Goal: Use online tool/utility

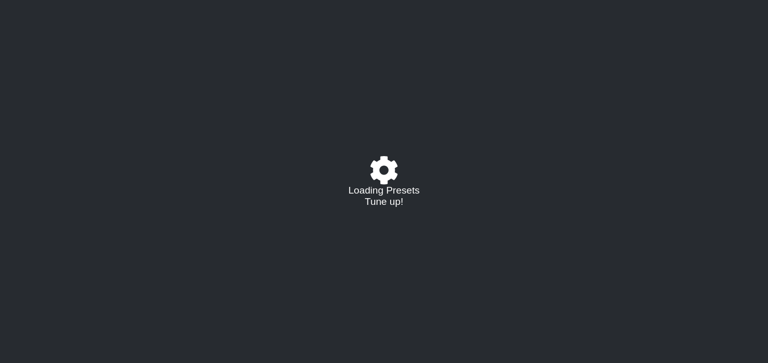
select select "/023927597434"
select select "Eb"
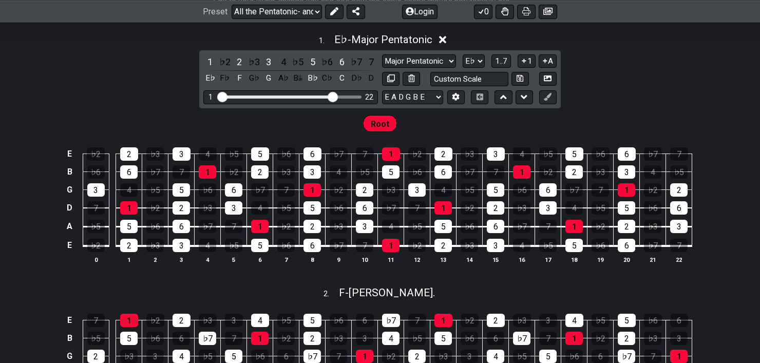
scroll to position [300, 0]
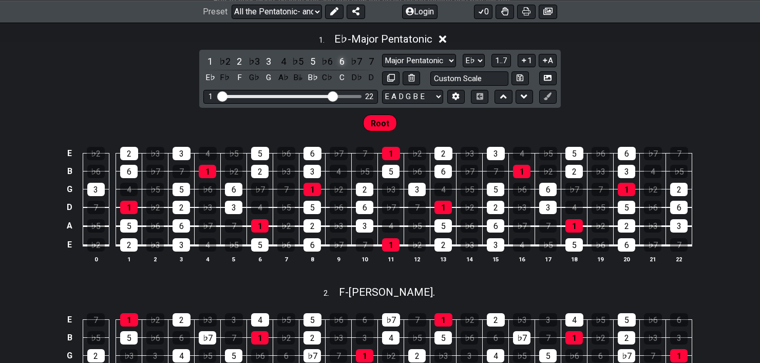
click at [339, 62] on div "6" at bounding box center [341, 61] width 13 height 14
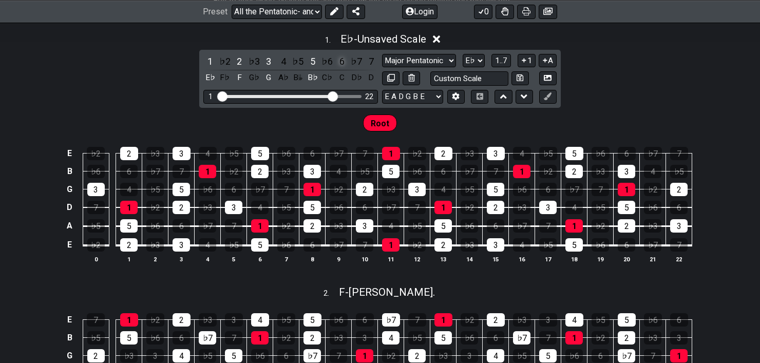
click at [343, 61] on div "6" at bounding box center [341, 61] width 13 height 14
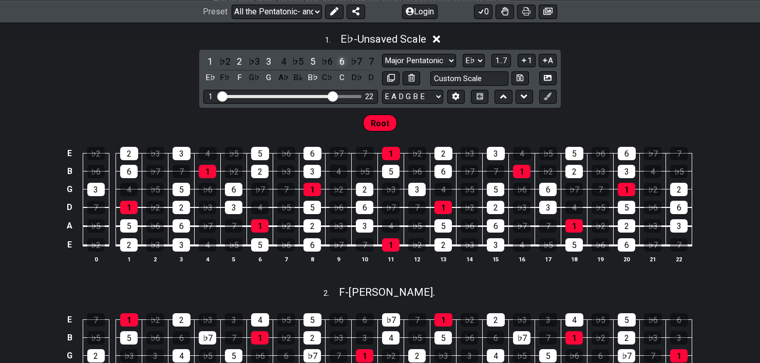
click at [344, 58] on div "6" at bounding box center [341, 61] width 13 height 14
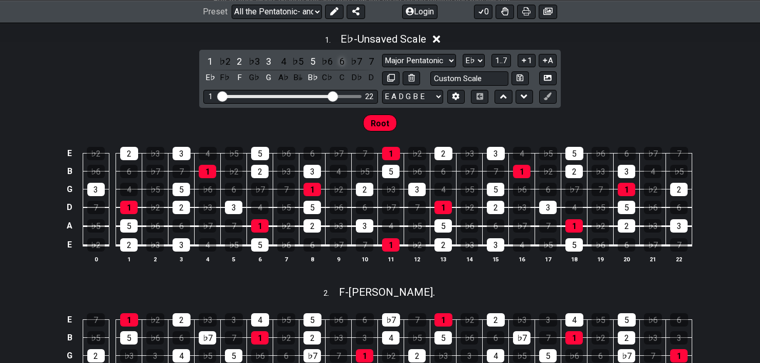
click at [344, 58] on div "6" at bounding box center [341, 61] width 13 height 14
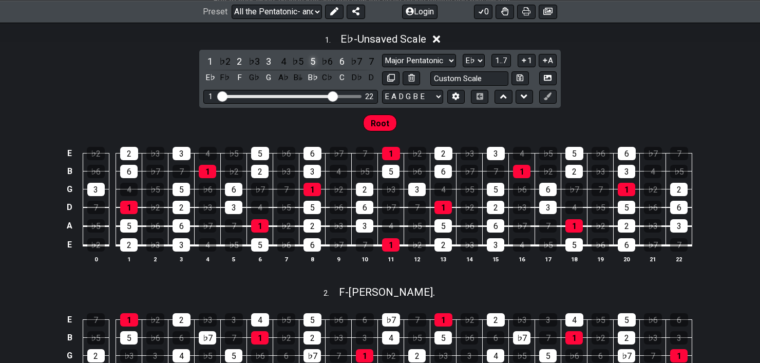
click at [313, 64] on div "5" at bounding box center [312, 61] width 13 height 14
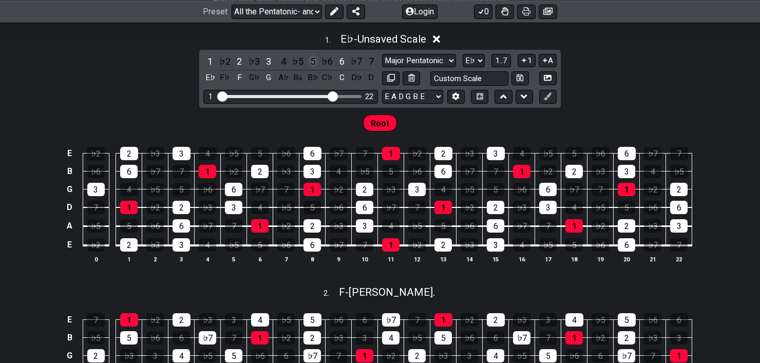
click at [313, 64] on div "5" at bounding box center [312, 61] width 13 height 14
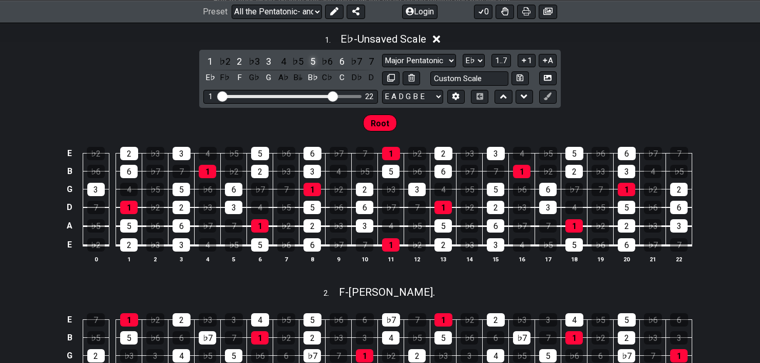
click at [313, 64] on div "5" at bounding box center [312, 61] width 13 height 14
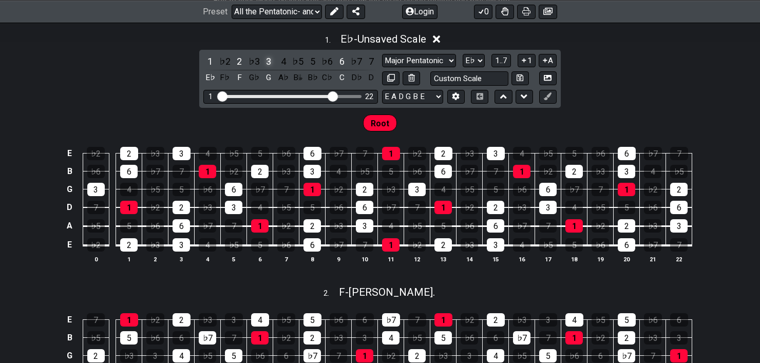
click at [270, 57] on div "3" at bounding box center [268, 61] width 13 height 14
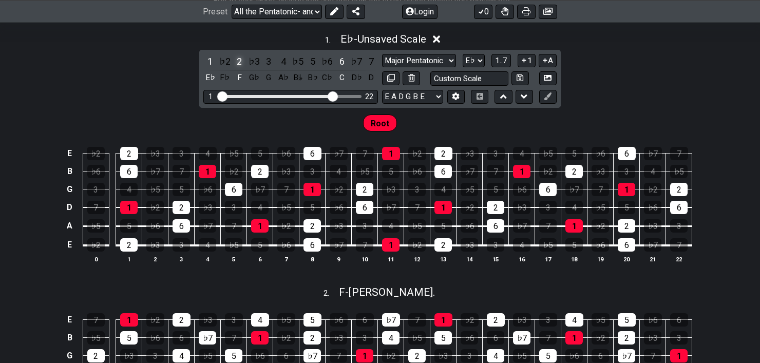
click at [244, 58] on div "2" at bounding box center [239, 61] width 13 height 14
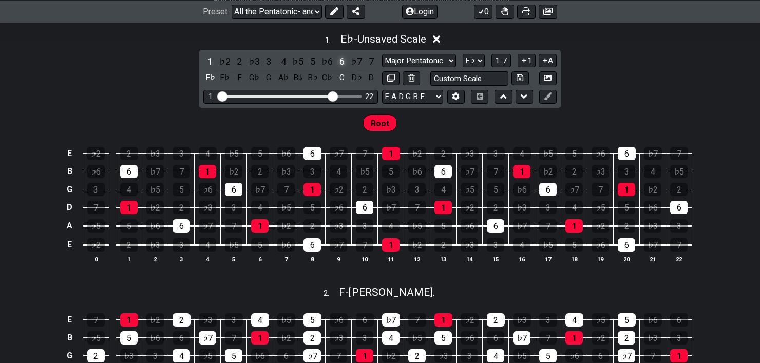
click at [338, 61] on div "6" at bounding box center [341, 61] width 13 height 14
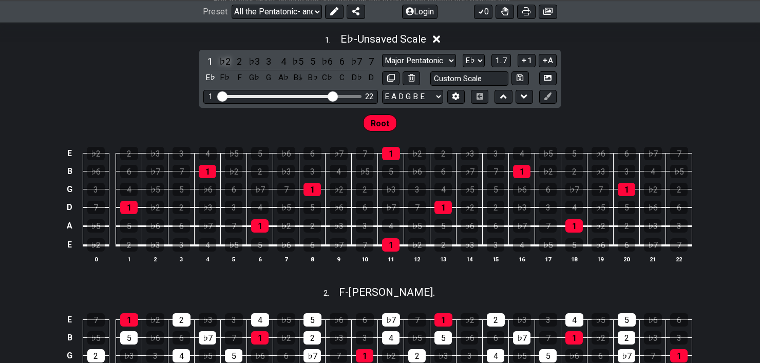
click at [229, 59] on div "♭2" at bounding box center [224, 61] width 13 height 14
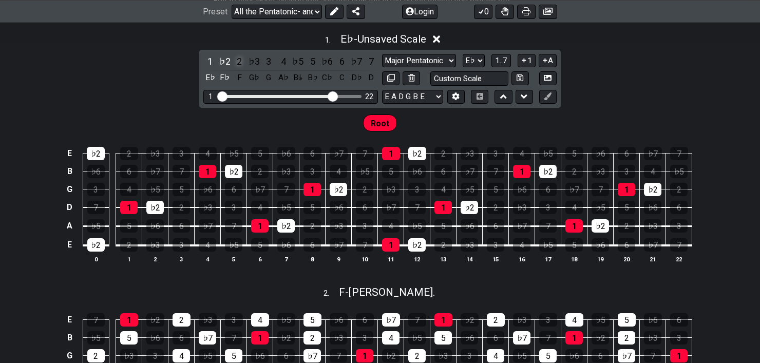
click at [237, 58] on div "2" at bounding box center [239, 61] width 13 height 14
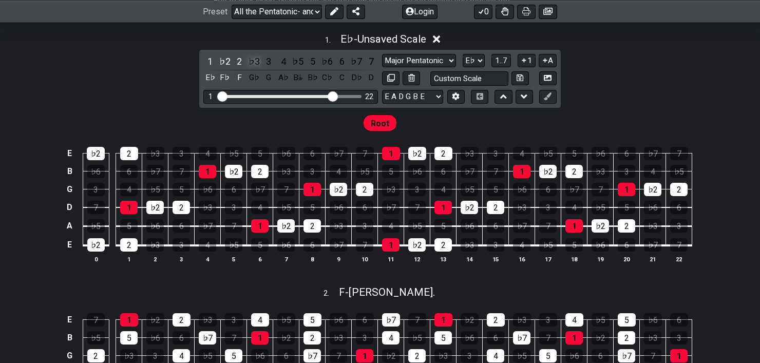
click at [252, 61] on div "♭3" at bounding box center [254, 61] width 13 height 14
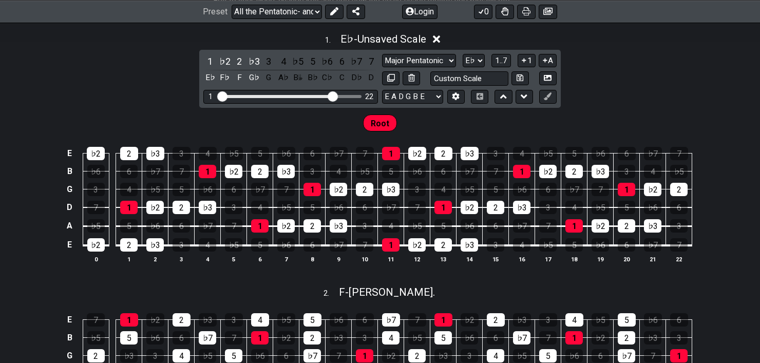
click at [276, 58] on div "1 ♭2 2 ♭3 3 4 ♭5 5 ♭6 6 ♭7 7 E♭ F♭ F G♭ G A♭ B𝄫 B♭ C♭ C D♭ D" at bounding box center [290, 69] width 175 height 30
click at [271, 59] on div "3" at bounding box center [268, 61] width 13 height 14
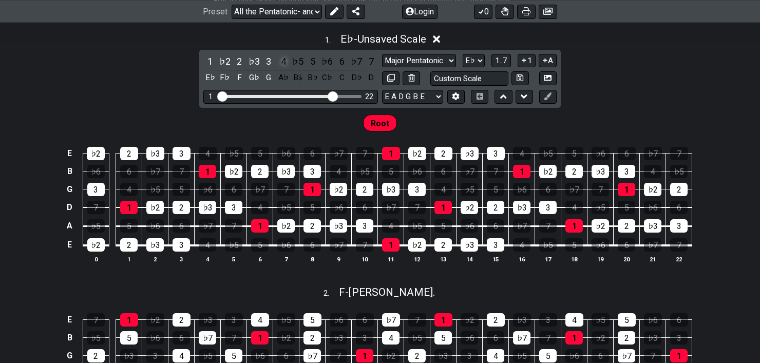
click at [280, 59] on div "4" at bounding box center [283, 61] width 13 height 14
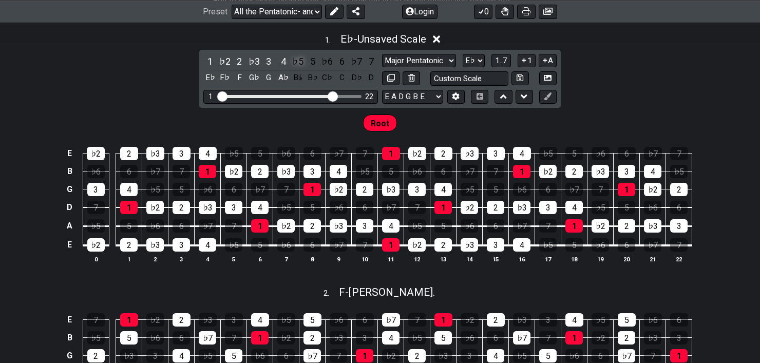
click at [295, 60] on div "♭5" at bounding box center [297, 61] width 13 height 14
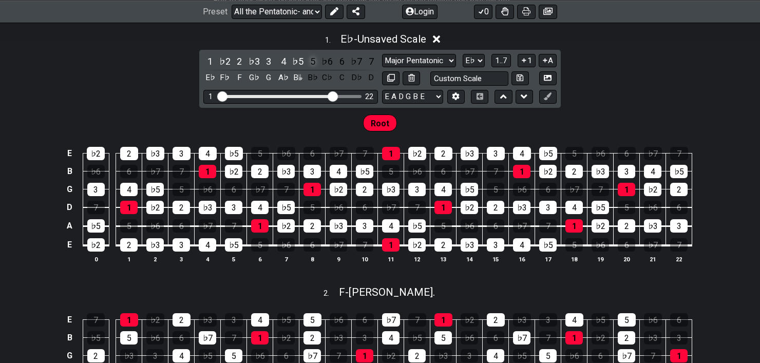
click at [309, 61] on div "5" at bounding box center [312, 61] width 13 height 14
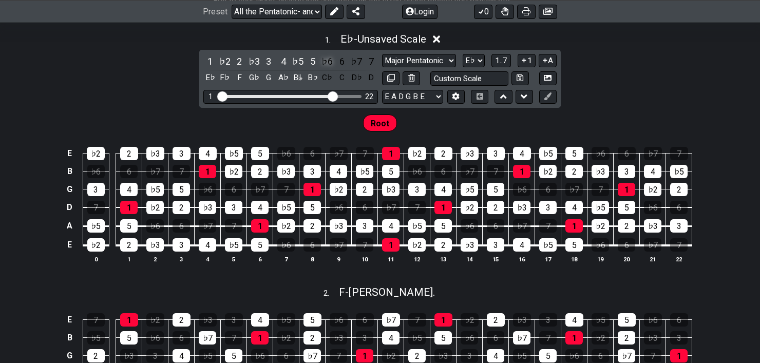
click at [328, 65] on div "♭6" at bounding box center [327, 61] width 13 height 14
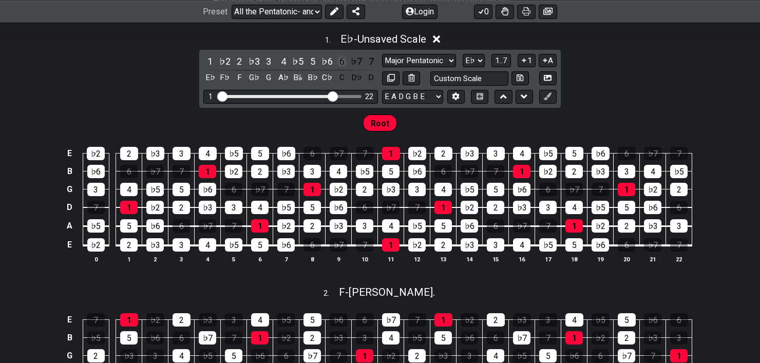
click at [344, 63] on div "6" at bounding box center [341, 61] width 13 height 14
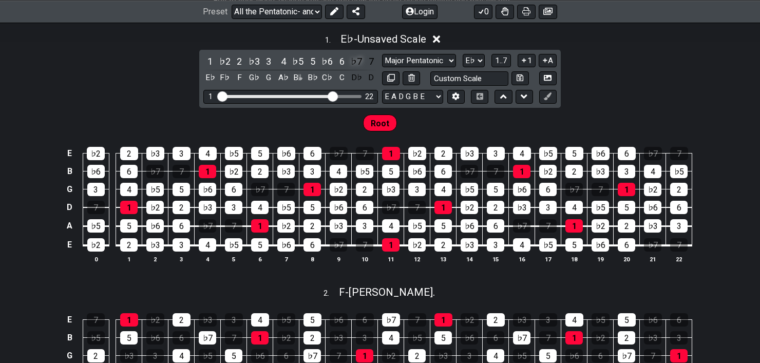
click at [352, 63] on div "♭7" at bounding box center [356, 61] width 13 height 14
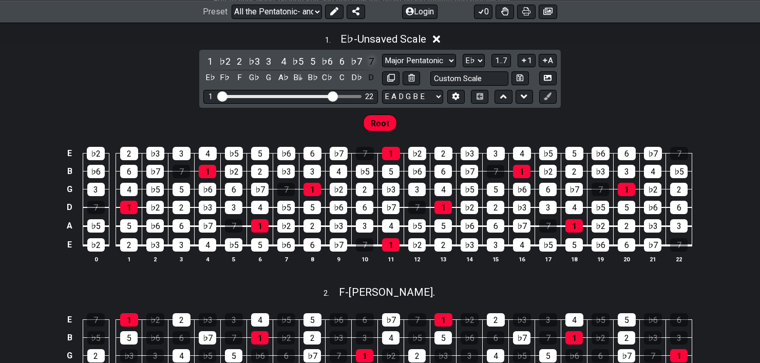
click at [373, 57] on div "7" at bounding box center [371, 61] width 13 height 14
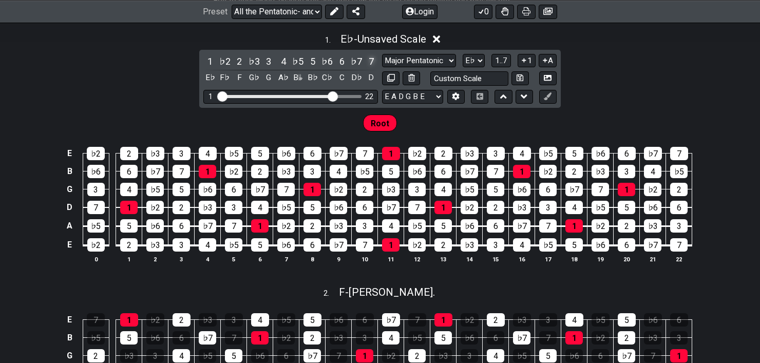
click at [373, 57] on div "7" at bounding box center [371, 61] width 13 height 14
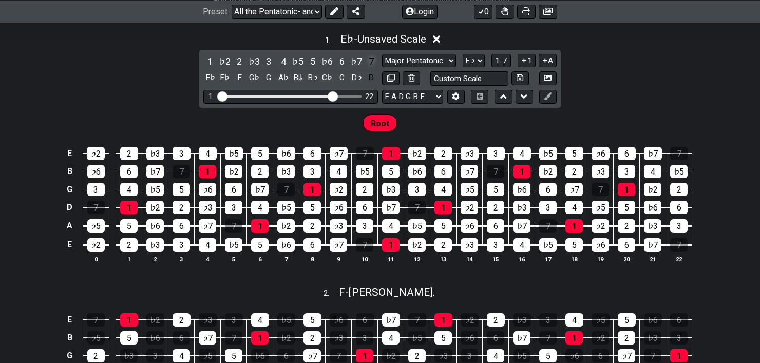
click at [372, 57] on div "7" at bounding box center [371, 61] width 13 height 14
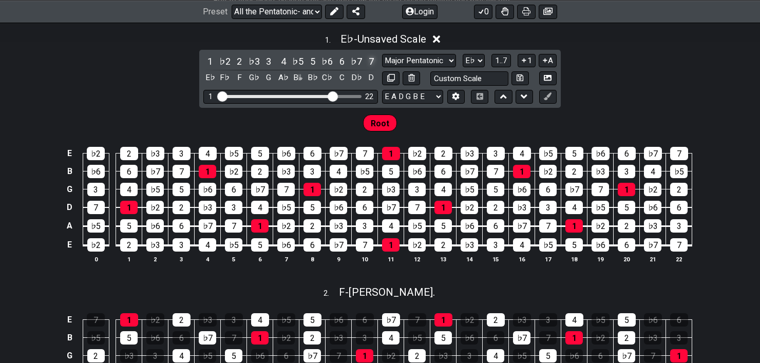
click at [370, 61] on div "7" at bounding box center [371, 61] width 13 height 14
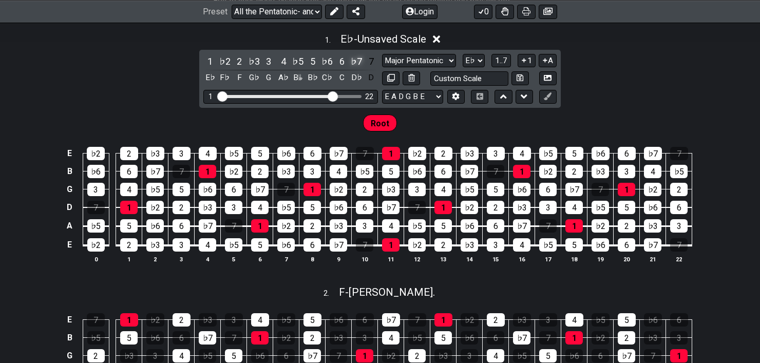
click at [353, 62] on div "♭7" at bounding box center [356, 61] width 13 height 14
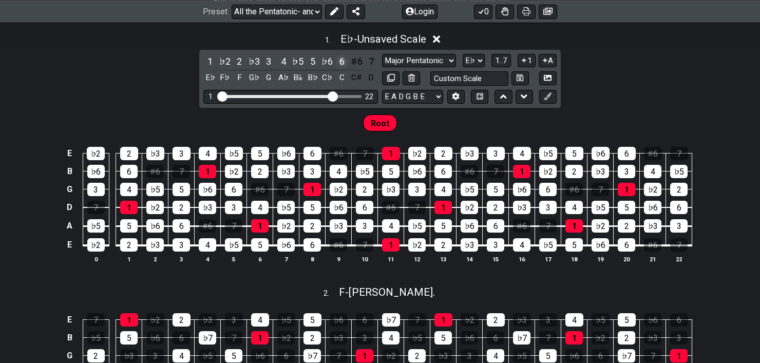
click at [340, 63] on div "6" at bounding box center [341, 61] width 13 height 14
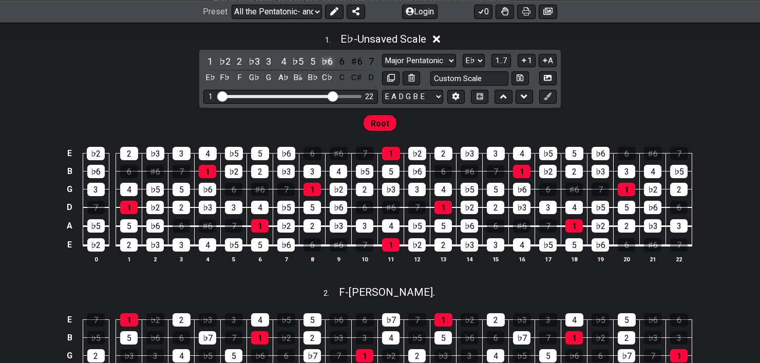
click at [332, 64] on div "♭6" at bounding box center [327, 61] width 13 height 14
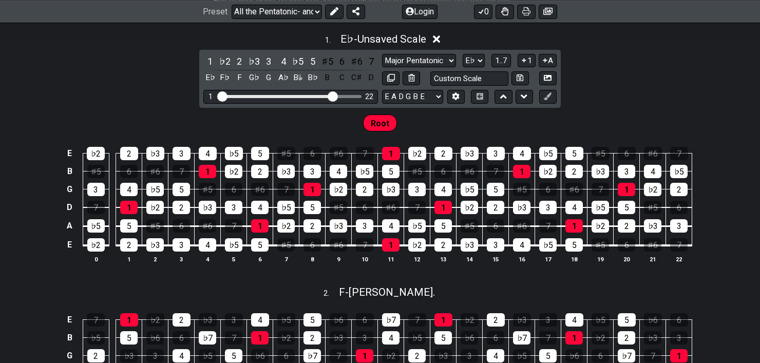
click at [320, 64] on div "1 ♭2 2 ♭3 3 4 ♭5 5 ♯5 6 ♯6 7 E♭ F♭ F G♭ G A♭ B𝄫 B♭ B C C♯ D" at bounding box center [290, 69] width 175 height 30
click at [319, 64] on div "5" at bounding box center [312, 61] width 13 height 14
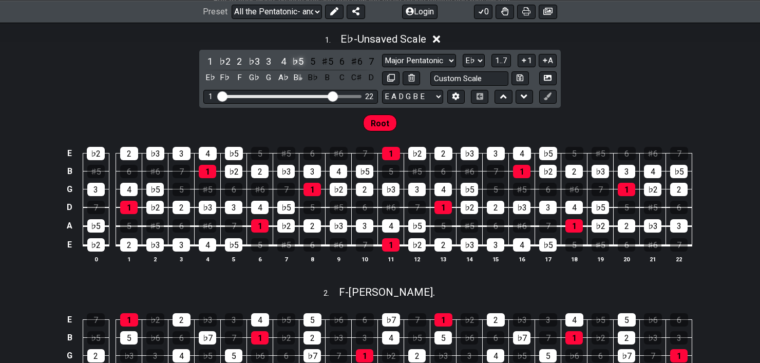
click at [295, 63] on div "♭5" at bounding box center [297, 61] width 13 height 14
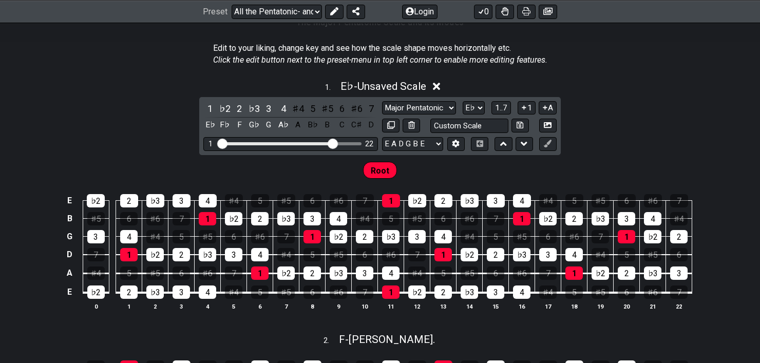
scroll to position [252, 0]
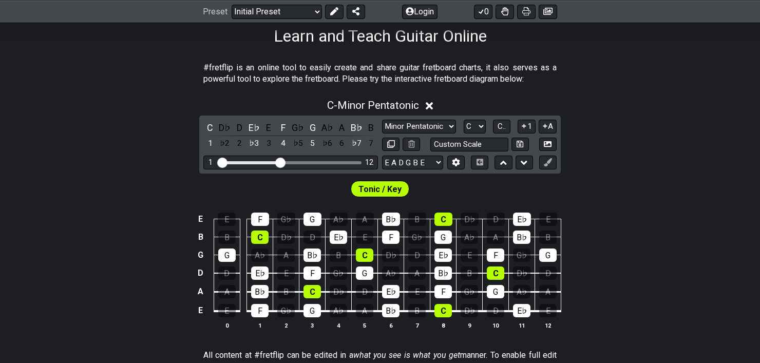
scroll to position [171, 0]
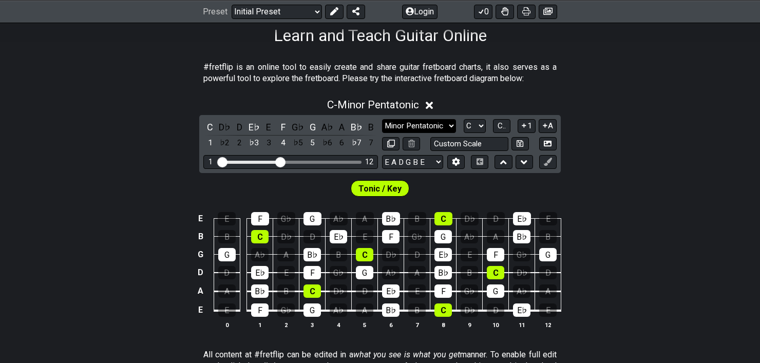
click at [396, 123] on select "Minor Pentatonic Click to edit Minor Pentatonic Major Pentatonic Minor Blues Ma…" at bounding box center [419, 126] width 74 height 14
click at [382, 119] on select "Minor Pentatonic Click to edit Minor Pentatonic Major Pentatonic Minor Blues Ma…" at bounding box center [419, 126] width 74 height 14
click at [408, 124] on select "Minor Pentatonic Click to edit Minor Pentatonic Major Pentatonic Minor Blues Ma…" at bounding box center [419, 126] width 74 height 14
click at [382, 119] on select "Minor Pentatonic Click to edit Minor Pentatonic Major Pentatonic Minor Blues Ma…" at bounding box center [419, 126] width 74 height 14
click at [420, 129] on select "Minor Pentatonic Click to edit Minor Pentatonic Major Pentatonic Minor Blues Ma…" at bounding box center [419, 126] width 74 height 14
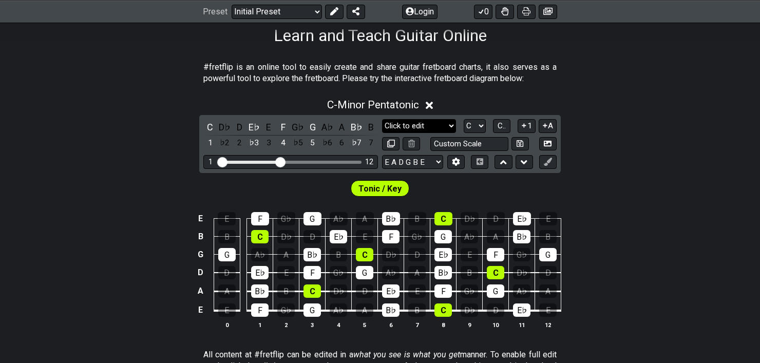
click at [382, 119] on select "Minor Pentatonic Click to edit Minor Pentatonic Major Pentatonic Minor Blues Ma…" at bounding box center [419, 126] width 74 height 14
click at [424, 130] on select "Minor Pentatonic Click to edit Minor Pentatonic Major Pentatonic Minor Blues Ma…" at bounding box center [419, 126] width 74 height 14
click at [382, 119] on select "Minor Pentatonic Click to edit Minor Pentatonic Major Pentatonic Minor Blues Ma…" at bounding box center [419, 126] width 74 height 14
click at [427, 123] on select "Minor Pentatonic Click to edit Minor Pentatonic Major Pentatonic Minor Blues Ma…" at bounding box center [419, 126] width 74 height 14
select select "Major Pentatonic"
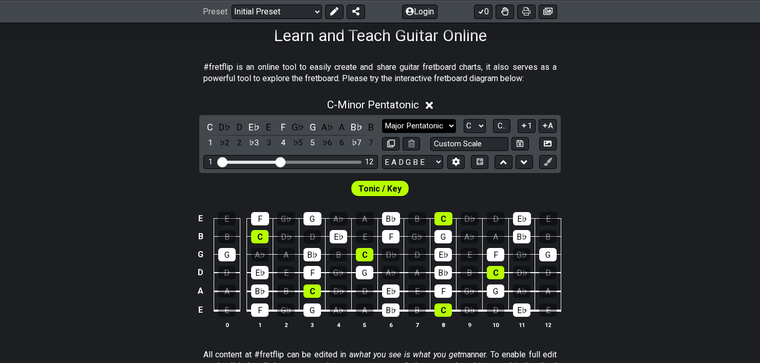
click at [382, 119] on select "Minor Pentatonic Click to edit Minor Pentatonic Major Pentatonic Minor Blues Ma…" at bounding box center [419, 126] width 74 height 14
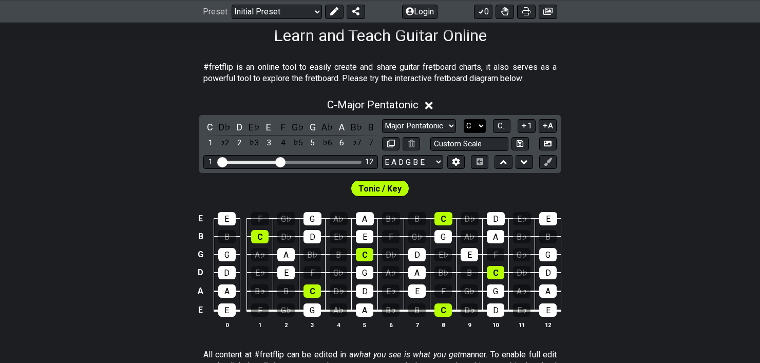
click at [476, 126] on select "A♭ A A♯ B♭ B C C♯ D♭ D D♯ E♭ E F F♯ G♭ G G♯" at bounding box center [475, 126] width 22 height 14
click at [464, 119] on select "A♭ A A♯ B♭ B C C♯ D♭ D D♯ E♭ E F F♯ G♭ G G♯" at bounding box center [475, 126] width 22 height 14
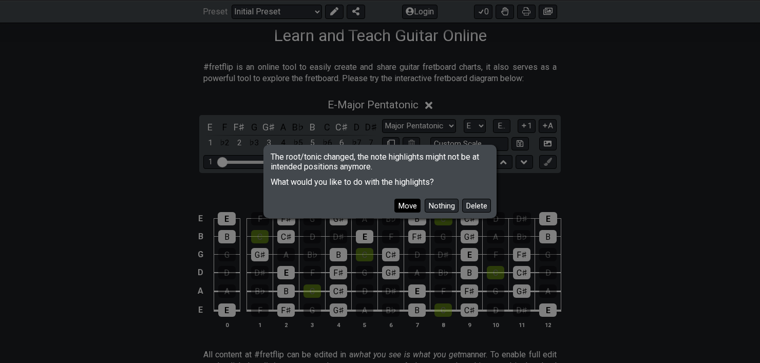
click at [409, 204] on button "Move" at bounding box center [408, 206] width 26 height 14
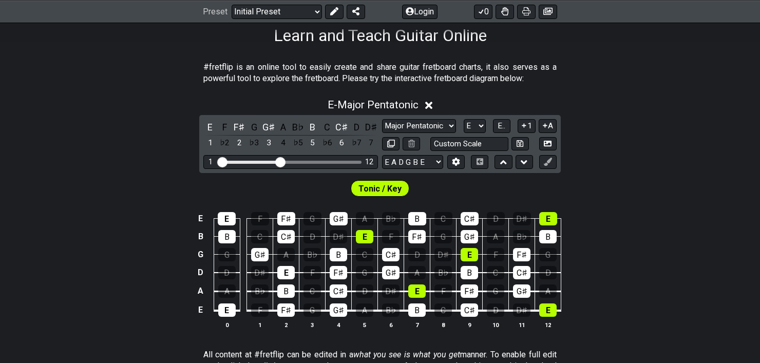
click at [488, 125] on div "Minor Pentatonic Click to edit Minor Pentatonic Major Pentatonic Minor Blues Ma…" at bounding box center [469, 126] width 175 height 14
click at [482, 125] on select "A♭ A A♯ B♭ B C C♯ D♭ D D♯ E♭ E F F♯ G♭ G G♯" at bounding box center [475, 126] width 22 height 14
select select "C"
click at [464, 119] on select "A♭ A A♯ B♭ B C C♯ D♭ D D♯ E♭ E F F♯ G♭ G G♯" at bounding box center [475, 126] width 22 height 14
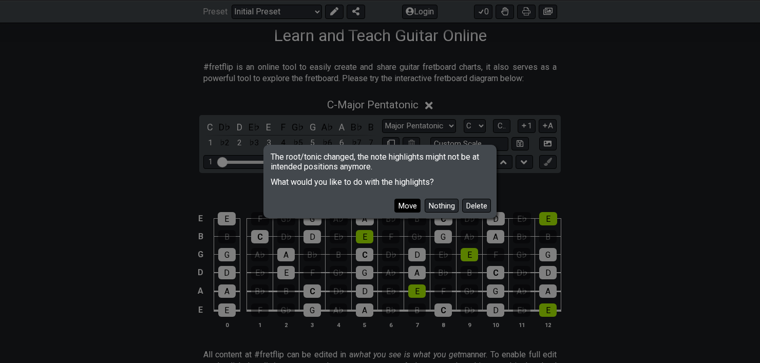
click at [414, 207] on button "Move" at bounding box center [408, 206] width 26 height 14
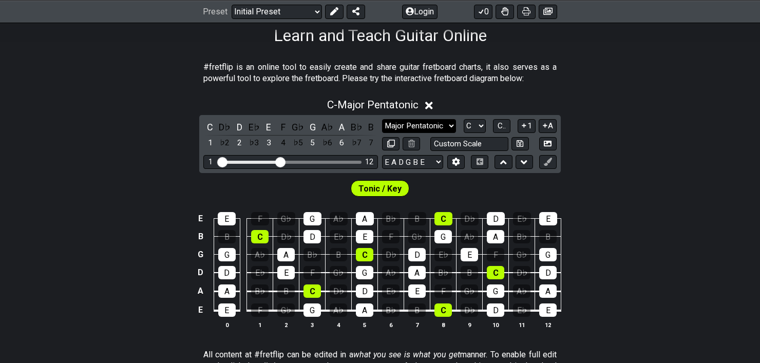
click at [408, 125] on select "Minor Pentatonic Click to edit Minor Pentatonic Major Pentatonic Minor Blues Ma…" at bounding box center [419, 126] width 74 height 14
click at [295, 88] on div "#fretflip is an online tool to easily create and share guitar fretboard charts,…" at bounding box center [379, 75] width 353 height 35
click at [354, 105] on span "C - Major Pentatonic" at bounding box center [372, 105] width 91 height 12
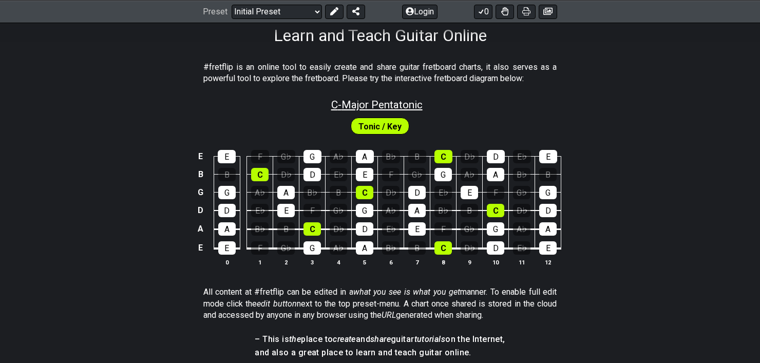
click at [360, 107] on span "C - Major Pentatonic" at bounding box center [376, 105] width 91 height 12
select select "Major Pentatonic"
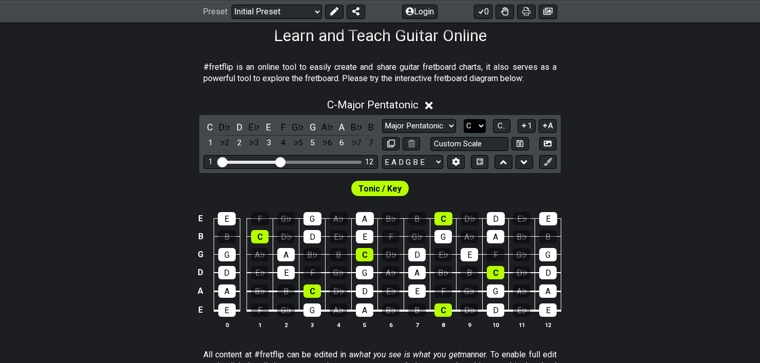
click at [482, 127] on select "A♭ A A♯ B♭ B C C♯ D♭ D D♯ E♭ E F F♯ G♭ G G♯" at bounding box center [475, 126] width 22 height 14
click at [504, 125] on span "C.." at bounding box center [502, 125] width 8 height 9
click at [499, 129] on span "1..7" at bounding box center [501, 125] width 12 height 9
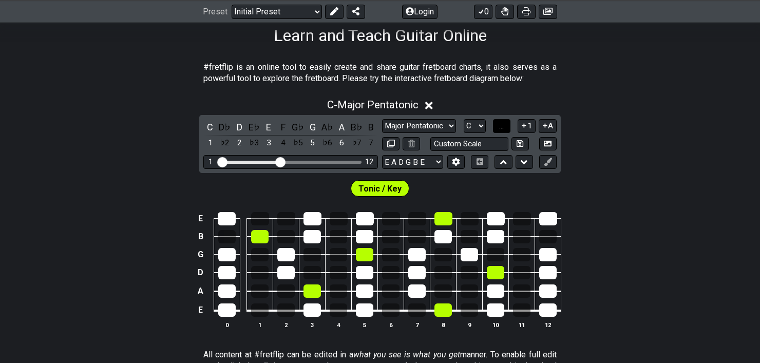
click at [499, 129] on span "..." at bounding box center [501, 125] width 5 height 9
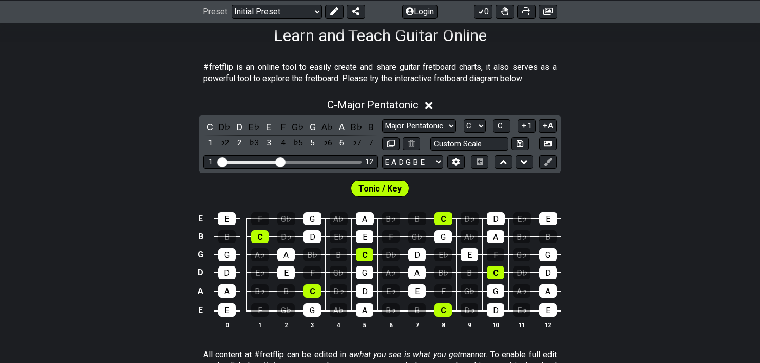
drag, startPoint x: 499, startPoint y: 129, endPoint x: 492, endPoint y: 153, distance: 24.9
click at [488, 168] on div "C D♭ D E♭ E F G♭ G A♭ A B♭ B 1 ♭2 2 ♭3 3 4 ♭5 5 ♭6 6 ♭7 7 Minor Pentatonic Clic…" at bounding box center [380, 144] width 362 height 58
click at [474, 125] on select "A♭ A A♯ B♭ B C C♯ D♭ D D♯ E♭ E F F♯ G♭ G G♯" at bounding box center [475, 126] width 22 height 14
click at [464, 119] on select "A♭ A A♯ B♭ B C C♯ D♭ D D♯ E♭ E F F♯ G♭ G G♯" at bounding box center [475, 126] width 22 height 14
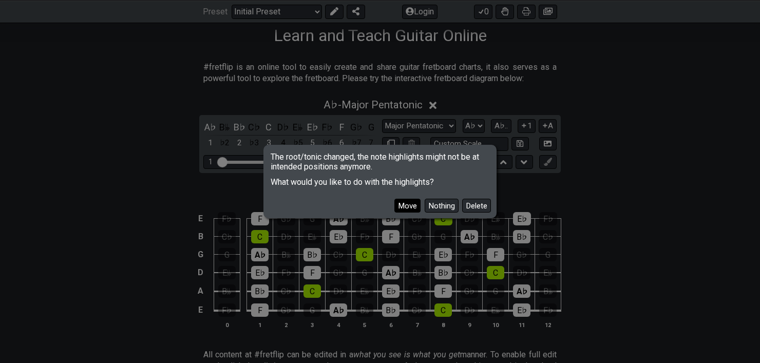
click at [412, 205] on button "Move" at bounding box center [408, 206] width 26 height 14
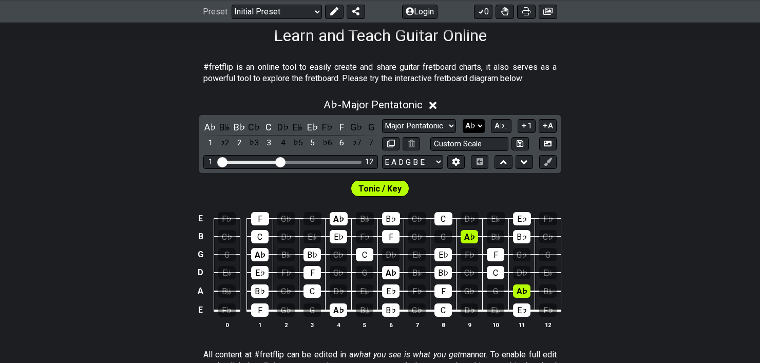
click at [473, 124] on select "A♭ A A♯ B♭ B C C♯ D♭ D D♯ E♭ E F F♯ G♭ G G♯" at bounding box center [474, 126] width 22 height 14
click at [464, 119] on select "A♭ A A♯ B♭ B C C♯ D♭ D D♯ E♭ E F F♯ G♭ G G♯" at bounding box center [474, 126] width 22 height 14
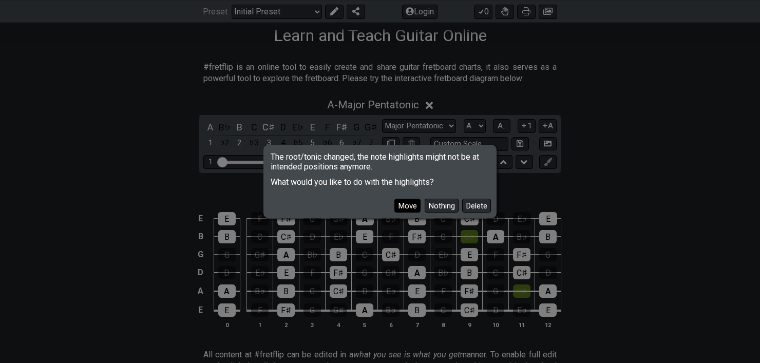
click at [406, 212] on button "Move" at bounding box center [408, 206] width 26 height 14
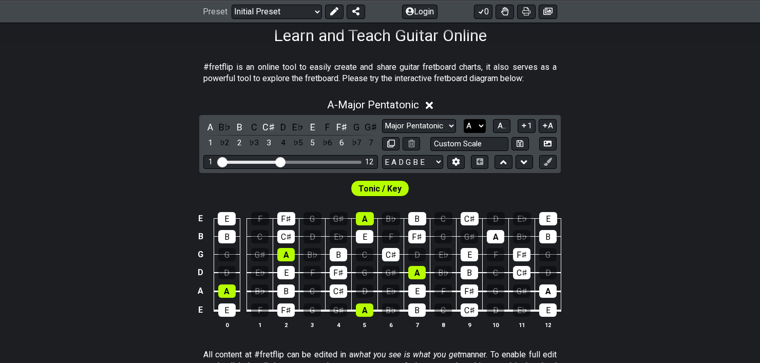
click at [472, 122] on select "A♭ A A♯ B♭ B C C♯ D♭ D D♯ E♭ E F F♯ G♭ G G♯" at bounding box center [475, 126] width 22 height 14
click at [464, 119] on select "A♭ A A♯ B♭ B C C♯ D♭ D D♯ E♭ E F F♯ G♭ G G♯" at bounding box center [475, 126] width 22 height 14
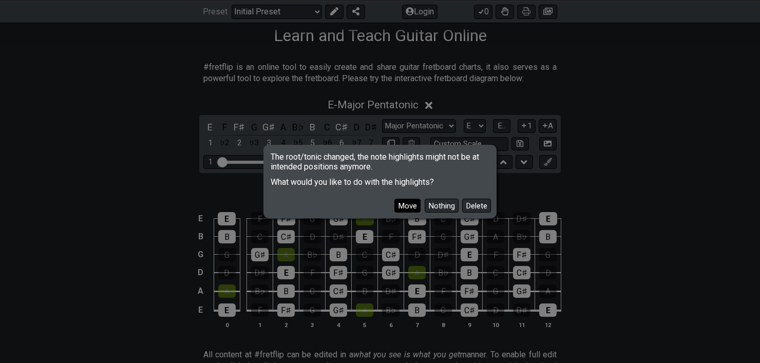
click at [404, 207] on button "Move" at bounding box center [408, 206] width 26 height 14
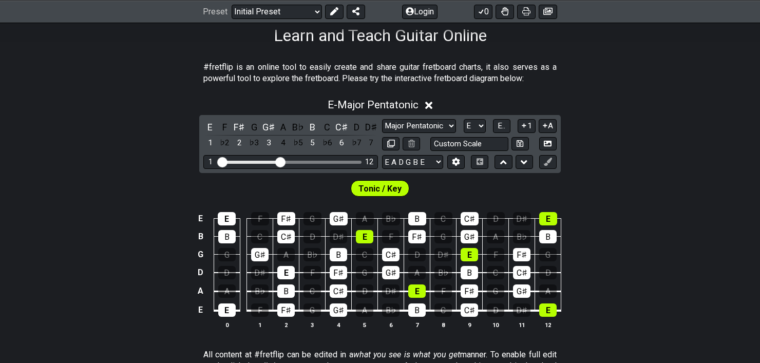
click at [399, 199] on div "E E F F♯ G G♯ A B♭ B C C♯ D D♯ E B B C C♯ D D♯ E F F♯ G G♯ A B♭ B G G G♯ A B♭ B…" at bounding box center [380, 271] width 760 height 144
click at [496, 122] on button "E.." at bounding box center [501, 126] width 17 height 14
click at [496, 125] on span "1..7" at bounding box center [501, 125] width 12 height 9
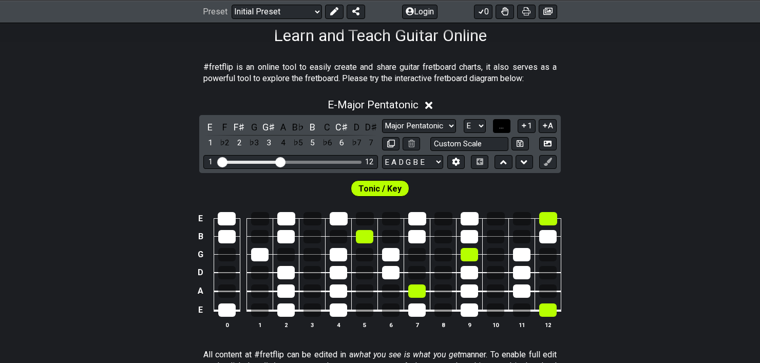
click at [496, 125] on button "..." at bounding box center [501, 126] width 17 height 14
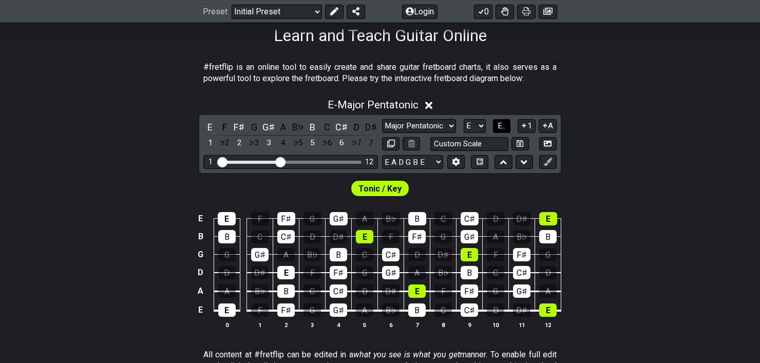
click at [500, 128] on span "E.." at bounding box center [502, 125] width 8 height 9
click at [500, 128] on span "1..7" at bounding box center [501, 125] width 12 height 9
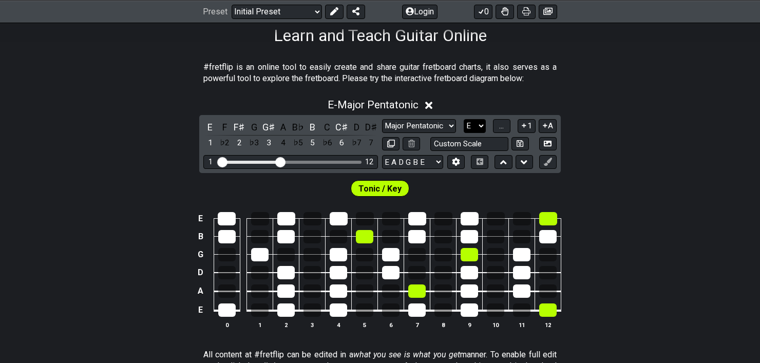
click at [477, 127] on select "A♭ A A♯ B♭ B C C♯ D♭ D D♯ E♭ E F F♯ G♭ G G♯" at bounding box center [475, 126] width 22 height 14
click at [464, 119] on select "A♭ A A♯ B♭ B C C♯ D♭ D D♯ E♭ E F F♯ G♭ G G♯" at bounding box center [475, 126] width 22 height 14
click at [504, 128] on span "..." at bounding box center [501, 125] width 5 height 9
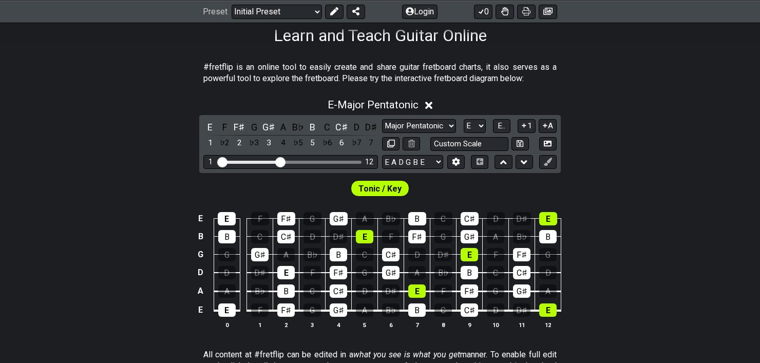
click at [486, 123] on div "Minor Pentatonic Click to edit Minor Pentatonic Major Pentatonic Minor Blues Ma…" at bounding box center [469, 126] width 175 height 14
click at [479, 125] on select "A♭ A A♯ B♭ B C C♯ D♭ D D♯ E♭ E F F♯ G♭ G G♯" at bounding box center [475, 126] width 22 height 14
select select "C"
click at [464, 119] on select "A♭ A A♯ B♭ B C C♯ D♭ D D♯ E♭ E F F♯ G♭ G G♯" at bounding box center [475, 126] width 22 height 14
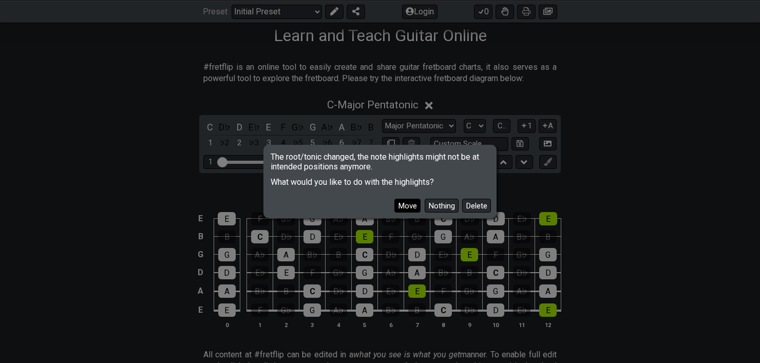
click at [417, 206] on button "Move" at bounding box center [408, 206] width 26 height 14
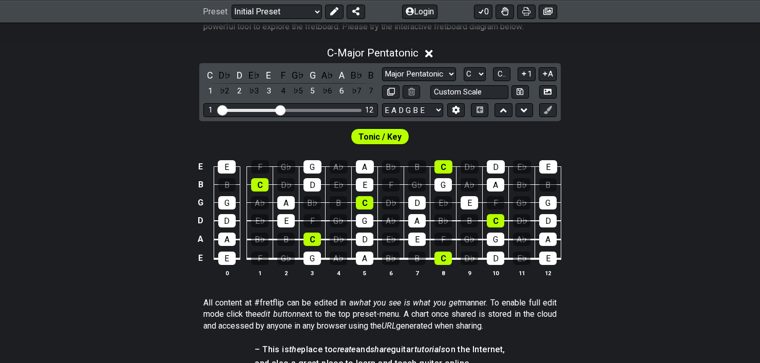
scroll to position [0, 0]
